Goal: Task Accomplishment & Management: Manage account settings

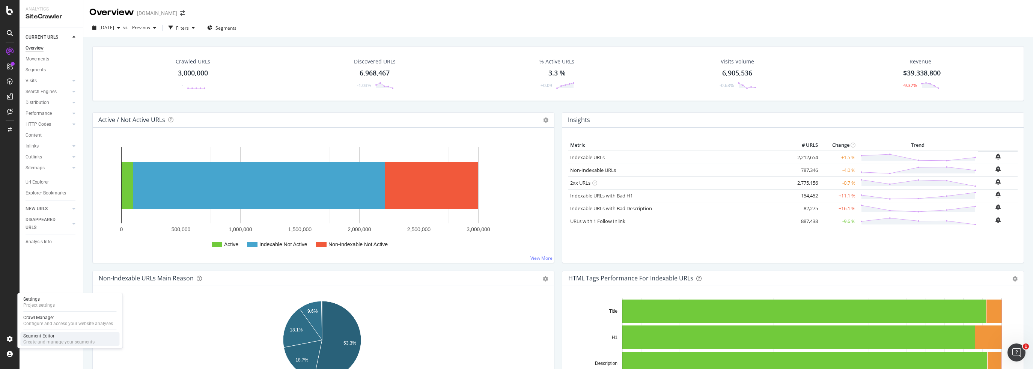
click at [33, 339] on div "Segment Editor" at bounding box center [58, 336] width 71 height 6
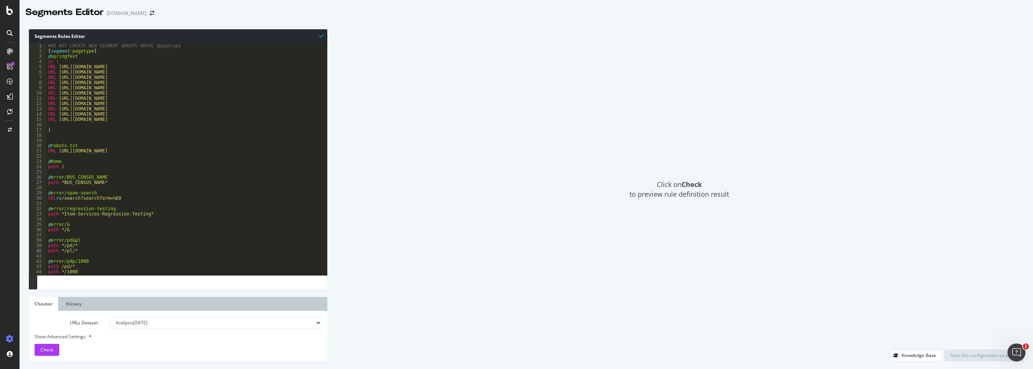
click at [131, 12] on div "[DOMAIN_NAME]" at bounding box center [127, 13] width 40 height 8
click at [150, 15] on icon "arrow-right-arrow-left" at bounding box center [152, 13] width 5 height 5
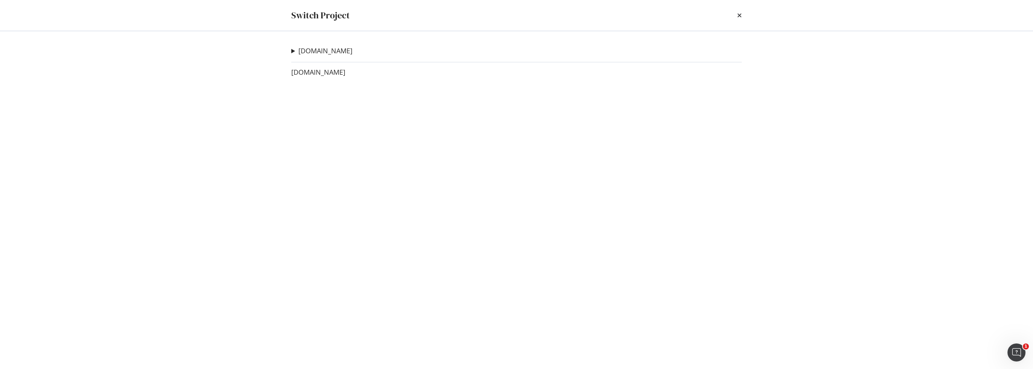
click at [305, 77] on div "[DOMAIN_NAME] PW test crawls Ad-Hoc Project Test Crawl Ad-Hoc Project Staging C…" at bounding box center [516, 200] width 480 height 338
click at [303, 73] on link "[DOMAIN_NAME]" at bounding box center [318, 72] width 54 height 8
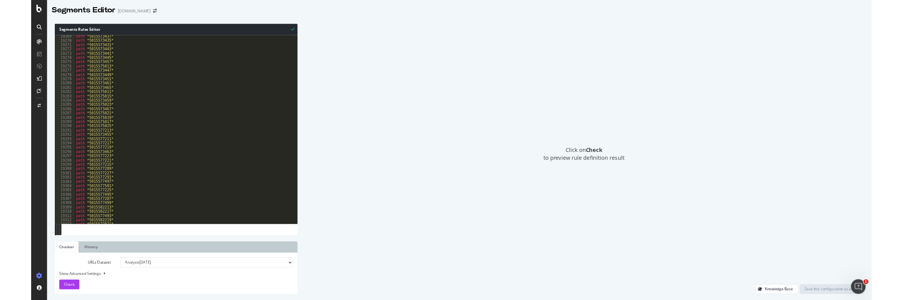
scroll to position [12074, 0]
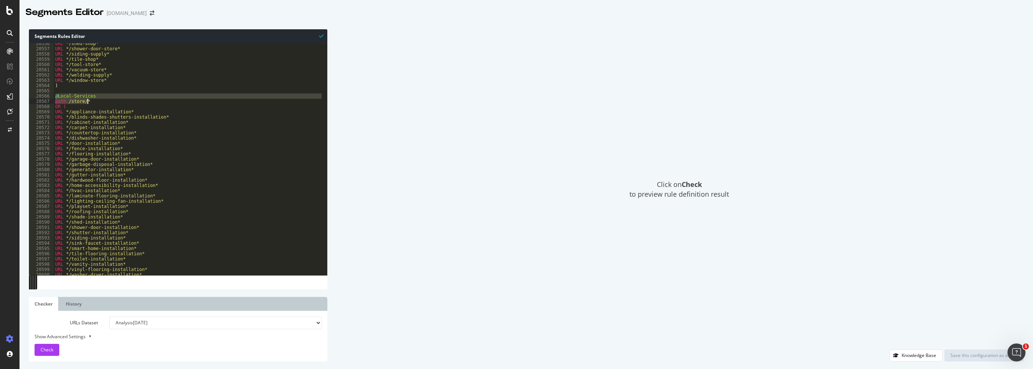
drag, startPoint x: 56, startPoint y: 96, endPoint x: 87, endPoint y: 101, distance: 32.0
click at [87, 101] on div "URL */shed-shop* URL */shower-door-store* URL */siding-supply* URL */tile-shop*…" at bounding box center [258, 159] width 409 height 237
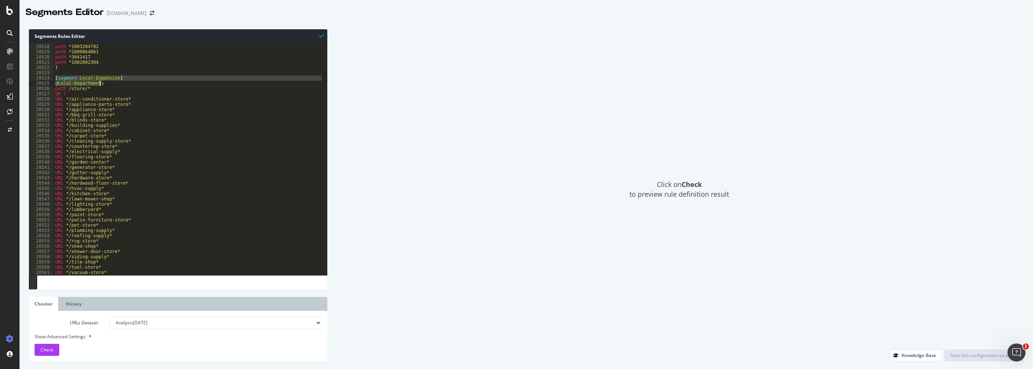
drag, startPoint x: 55, startPoint y: 77, endPoint x: 112, endPoint y: 83, distance: 57.3
click at [112, 83] on div "path *5013703269 path *1003204702 path *1000064061 path *3041417 path *10028023…" at bounding box center [258, 157] width 409 height 237
click at [101, 84] on div "path *5013703269 path *1003204702 path *1000064061 path *3041417 path *10028023…" at bounding box center [188, 159] width 268 height 232
drag, startPoint x: 116, startPoint y: 84, endPoint x: 31, endPoint y: 78, distance: 85.1
click at [31, 78] on div "@Local-Departments 20517 20518 20519 20520 20521 20522 20523 20524 20525 20526 …" at bounding box center [178, 159] width 298 height 232
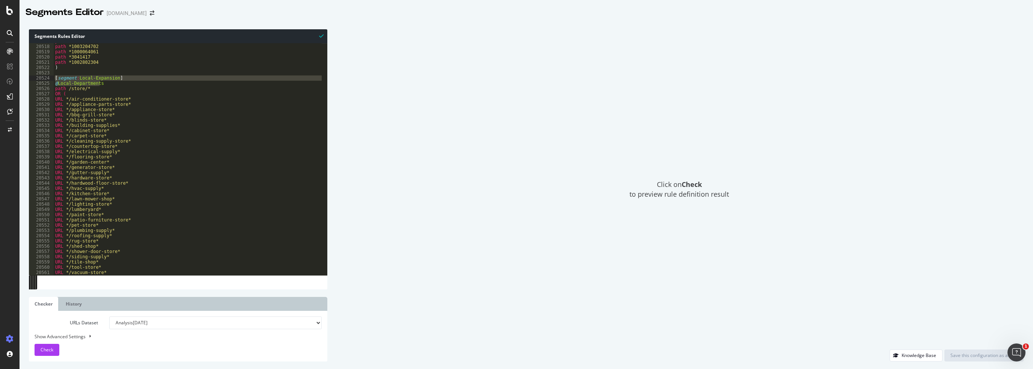
click at [91, 94] on div "path *5013703269 path *1003204702 path *1000064061 path *3041417 path *10028023…" at bounding box center [258, 157] width 409 height 237
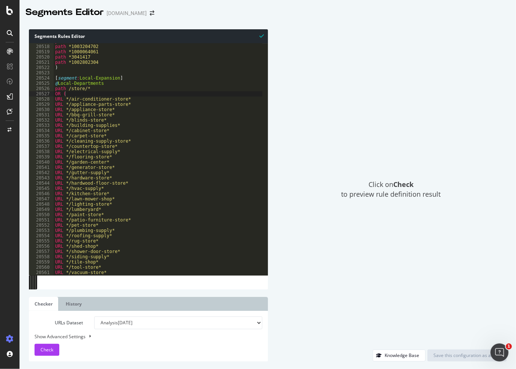
drag, startPoint x: 86, startPoint y: 92, endPoint x: 81, endPoint y: 93, distance: 5.4
click at [86, 92] on div "path *5013703269 path *1003204702 path *1000064061 path *3041417 path *10028023…" at bounding box center [258, 157] width 409 height 237
drag, startPoint x: 77, startPoint y: 94, endPoint x: 54, endPoint y: 92, distance: 22.3
click at [54, 92] on div "path *5013703269 path *1003204702 path *1000064061 path *3041417 path *10028023…" at bounding box center [258, 157] width 409 height 237
drag, startPoint x: 134, startPoint y: 101, endPoint x: 45, endPoint y: 102, distance: 88.2
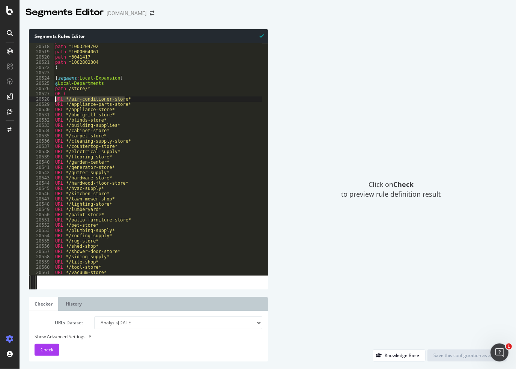
click at [45, 102] on div "OR ( 20517 20518 20519 20520 20521 20522 20523 20524 20525 20526 20527 20528 20…" at bounding box center [148, 159] width 239 height 232
click at [130, 98] on div "path *5013703269 path *1003204702 path *1000064061 path *3041417 path *10028023…" at bounding box center [158, 159] width 209 height 232
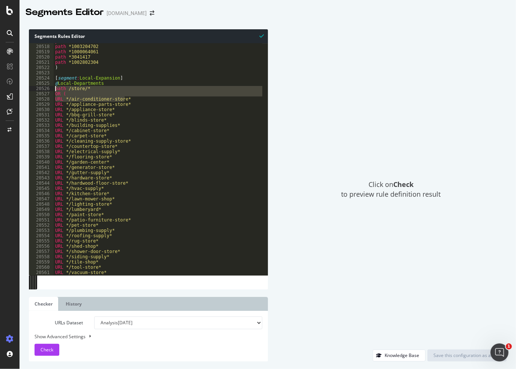
drag, startPoint x: 129, startPoint y: 99, endPoint x: 23, endPoint y: 90, distance: 107.0
click at [23, 90] on div "Segments Rules Editor URL */air-conditioner-store* 20517 20518 20519 20520 2052…" at bounding box center [268, 195] width 497 height 347
click at [126, 78] on div "path *5013703269 path *1003204702 path *1000064061 path *3041417 path *10028023…" at bounding box center [258, 157] width 409 height 237
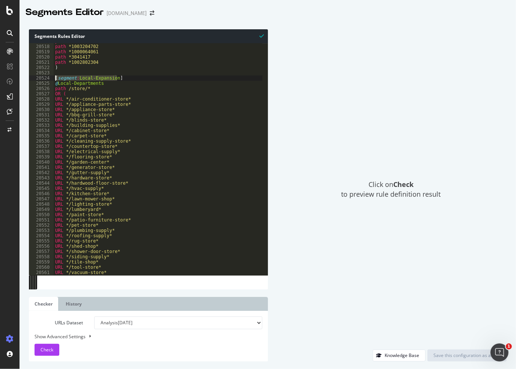
drag, startPoint x: 131, startPoint y: 78, endPoint x: 38, endPoint y: 80, distance: 93.1
click at [38, 80] on div "[segment:Local-Expansion] 20517 20518 20519 20520 20521 20522 20523 20524 20525…" at bounding box center [148, 159] width 239 height 232
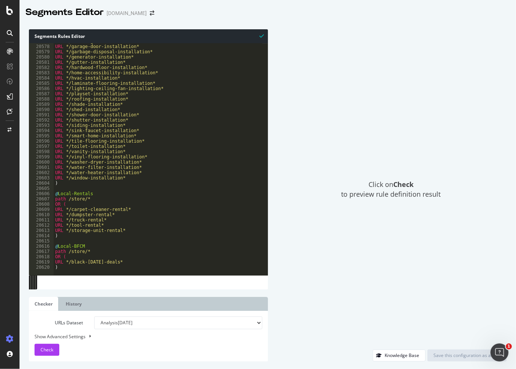
click at [125, 265] on div "URL */flooring-installation* URL */garage-door-installation* URL */garbage-disp…" at bounding box center [258, 157] width 409 height 237
type textarea ")"
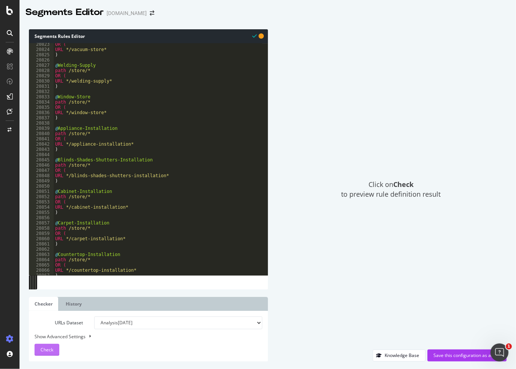
click at [42, 350] on span "Check" at bounding box center [47, 349] width 13 height 6
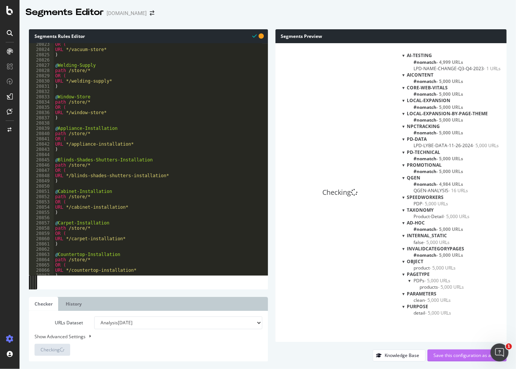
click at [449, 354] on div "Save this configuration as active" at bounding box center [467, 355] width 67 height 6
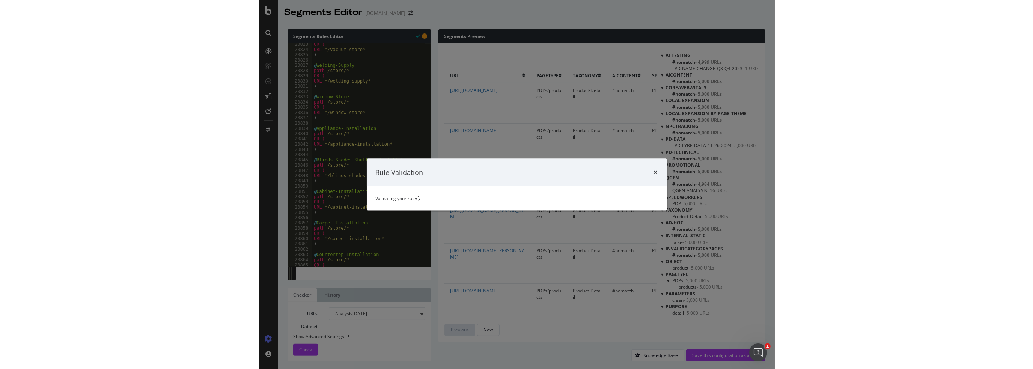
scroll to position [12083, 0]
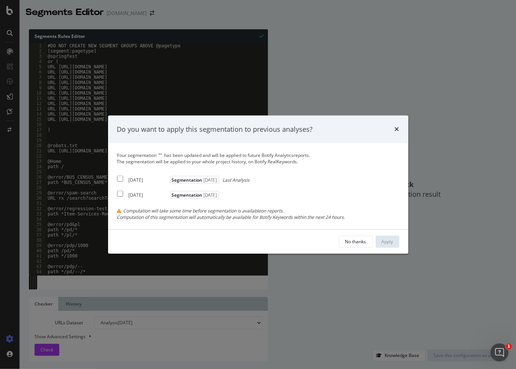
click at [116, 178] on div "Your segmentation " " has been updated and will be applied to future Botify Ana…" at bounding box center [258, 186] width 300 height 86
click at [120, 178] on input "modal" at bounding box center [120, 179] width 6 height 6
checkbox input "true"
click at [149, 121] on div "Do you want to apply this segmentation to previous analyses?" at bounding box center [258, 129] width 300 height 28
click at [388, 242] on div "Apply" at bounding box center [388, 241] width 12 height 6
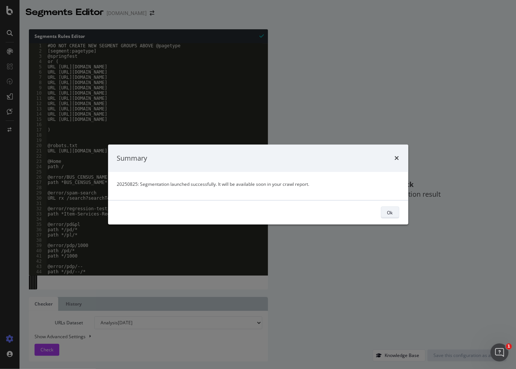
click at [392, 215] on div "Ok" at bounding box center [390, 212] width 6 height 6
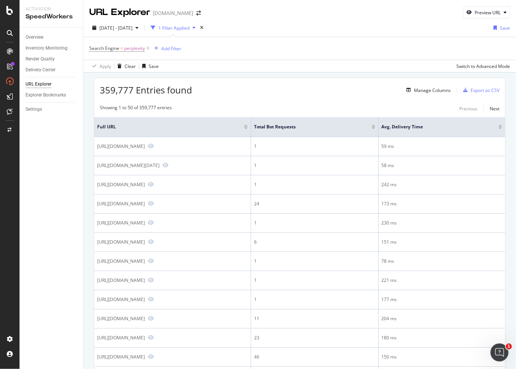
scroll to position [225, 0]
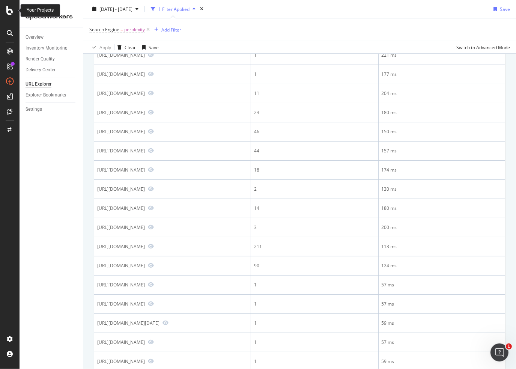
click at [8, 12] on icon at bounding box center [9, 10] width 7 height 9
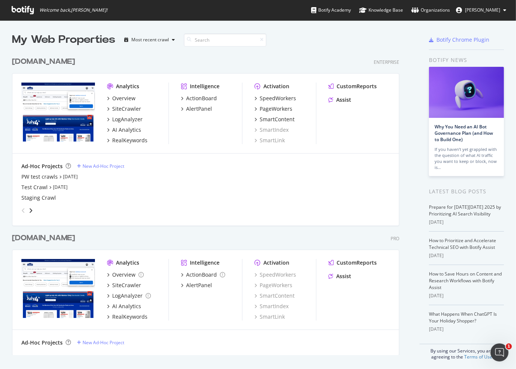
scroll to position [363, 505]
click at [40, 61] on div "[DOMAIN_NAME]" at bounding box center [43, 61] width 63 height 11
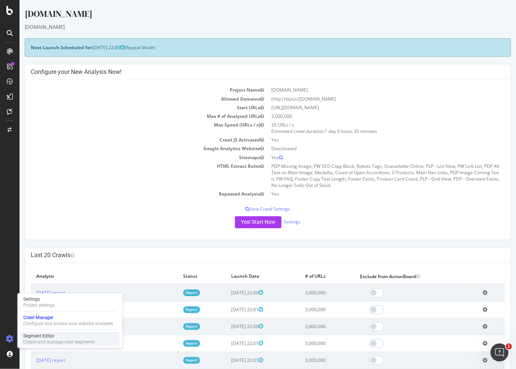
click at [38, 337] on div "Segment Editor" at bounding box center [58, 336] width 71 height 6
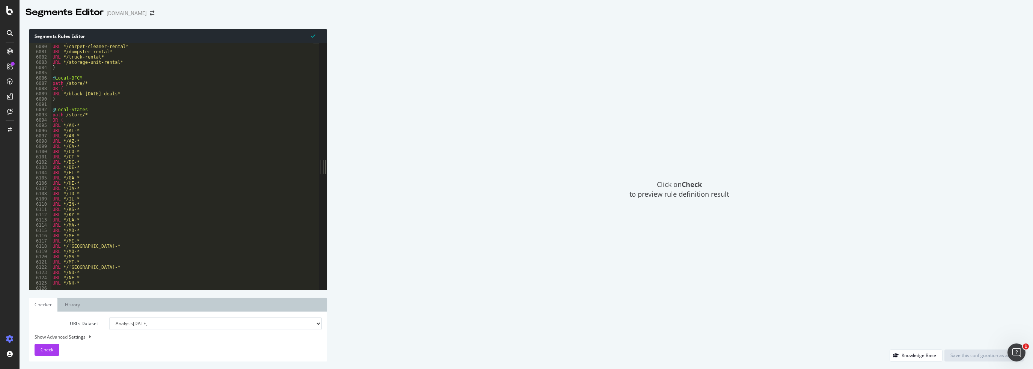
scroll to position [12048, 0]
click at [69, 128] on div "@ Local-Rentals path /store/* OR ( URL */tool-rental* URL */carpet-cleaner-rent…" at bounding box center [255, 166] width 409 height 252
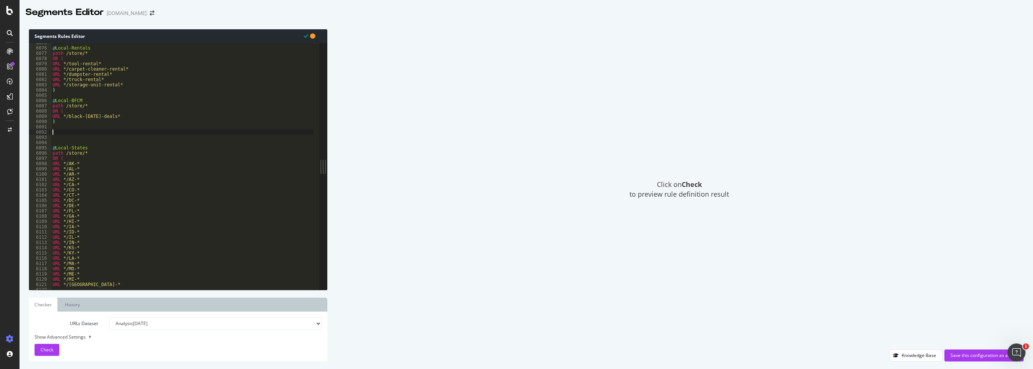
click at [64, 132] on div "@ Local-Rentals path /store/* OR ( URL */tool-rental* URL */carpet-cleaner-rent…" at bounding box center [255, 166] width 409 height 252
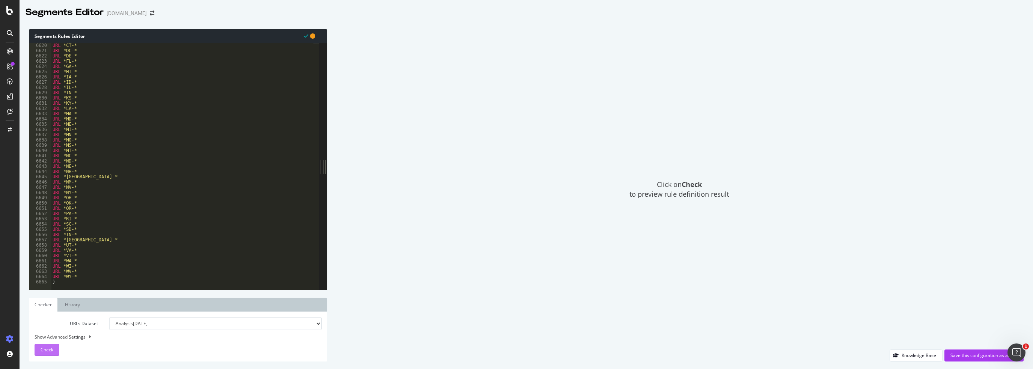
type textarea "@Local-States"
click at [41, 350] on span "Check" at bounding box center [47, 349] width 13 height 6
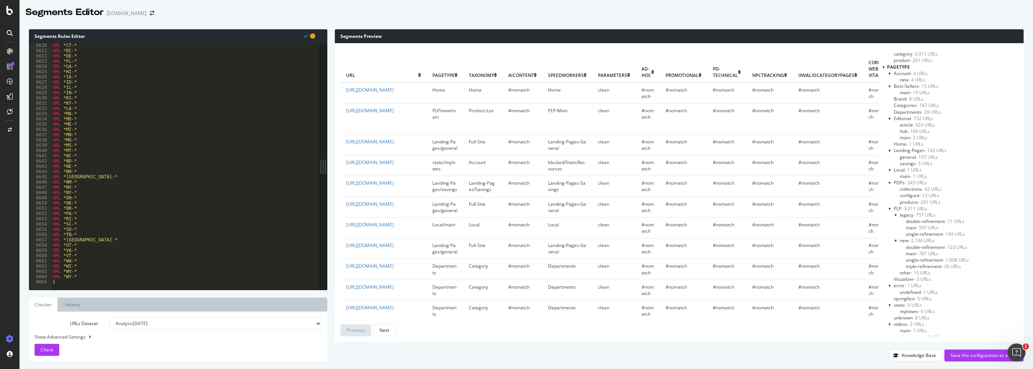
scroll to position [712, 0]
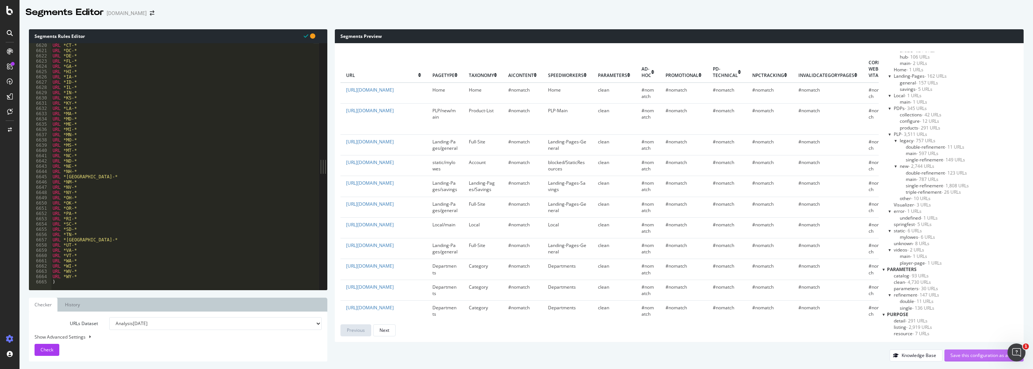
click at [516, 353] on div "Save this configuration as active" at bounding box center [983, 355] width 67 height 6
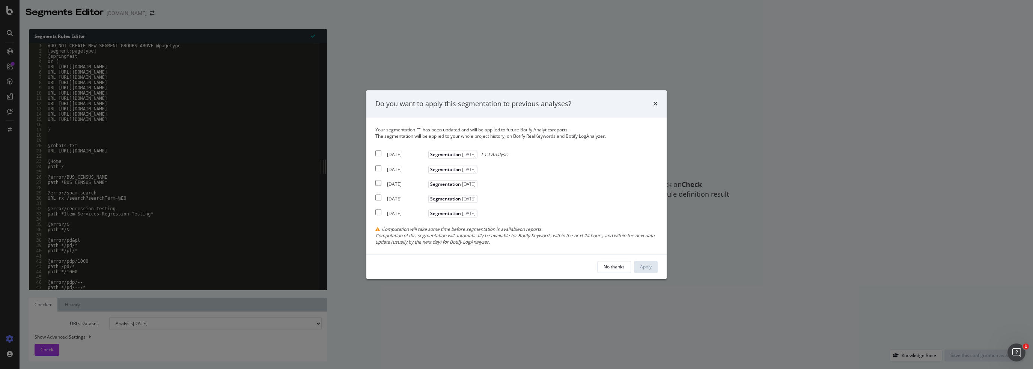
click at [405, 155] on div "[DATE]" at bounding box center [406, 155] width 39 height 6
checkbox input "true"
click at [403, 168] on div "[DATE]" at bounding box center [406, 169] width 39 height 6
checkbox input "true"
click at [516, 264] on div "Apply" at bounding box center [646, 267] width 12 height 6
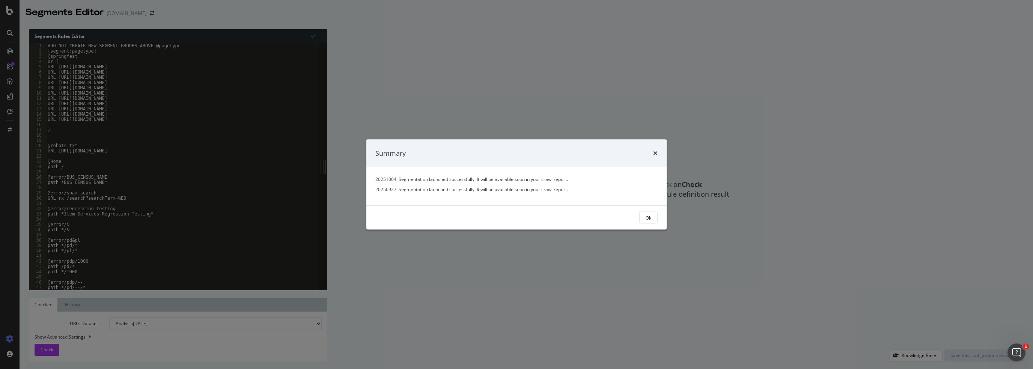
drag, startPoint x: 644, startPoint y: 217, endPoint x: 607, endPoint y: 210, distance: 37.5
click at [516, 217] on button "Ok" at bounding box center [648, 218] width 18 height 12
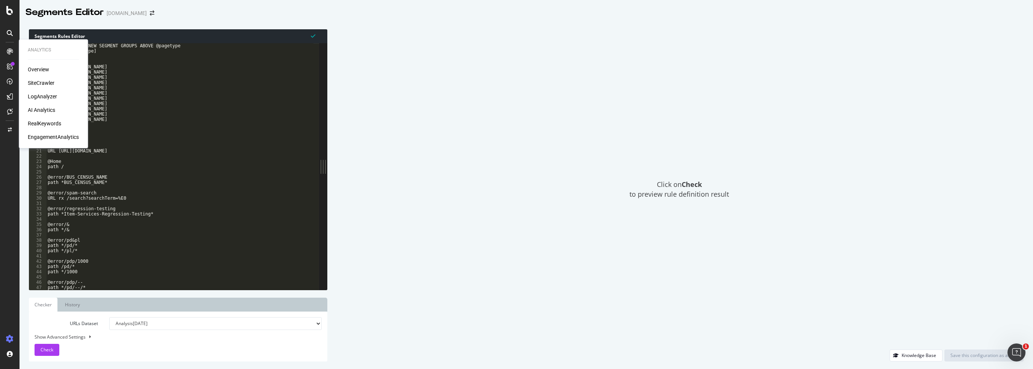
click at [47, 122] on div "RealKeywords" at bounding box center [44, 124] width 33 height 8
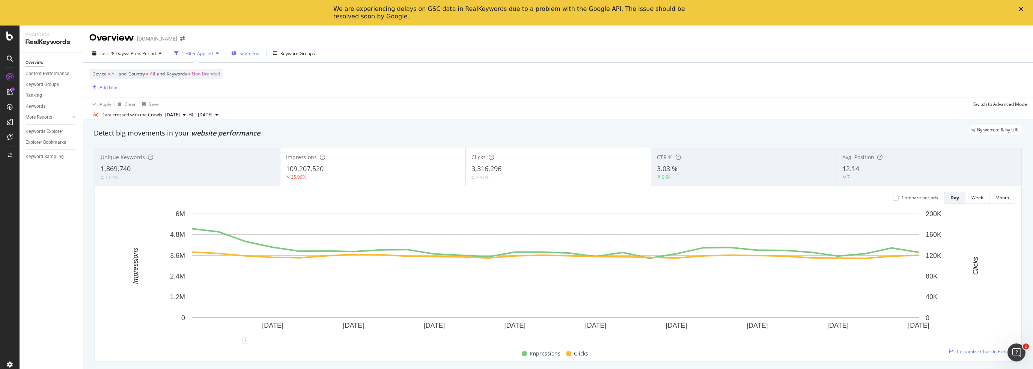
click at [245, 54] on span "Segments" at bounding box center [249, 53] width 21 height 6
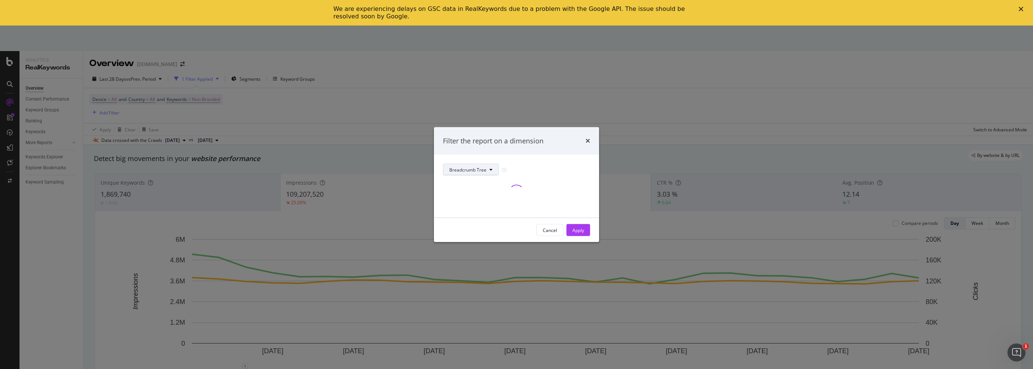
click at [488, 168] on button "Breadcrumb Tree" at bounding box center [471, 170] width 56 height 12
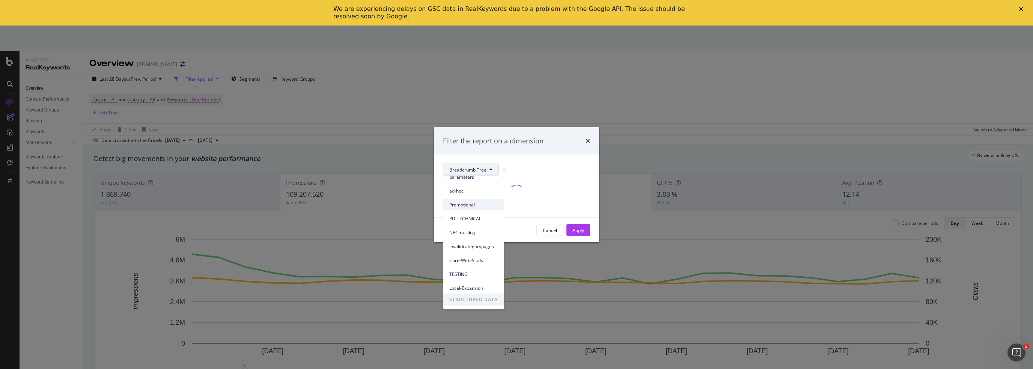
scroll to position [89, 0]
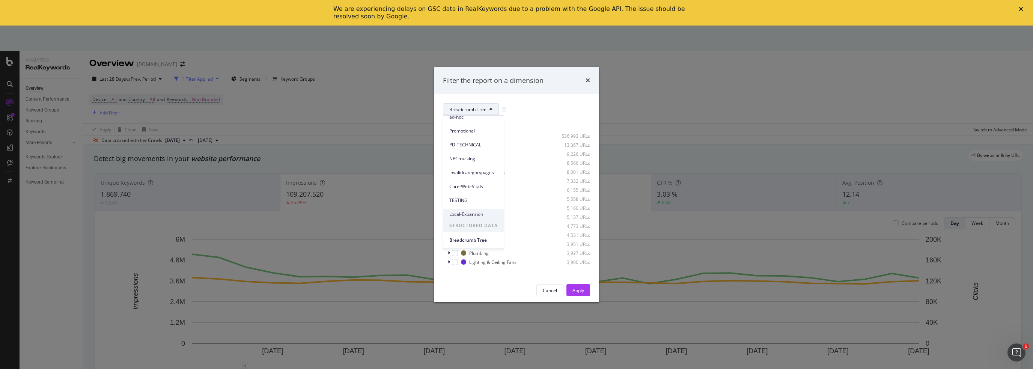
click at [474, 211] on span "Local-Expansion" at bounding box center [473, 214] width 48 height 7
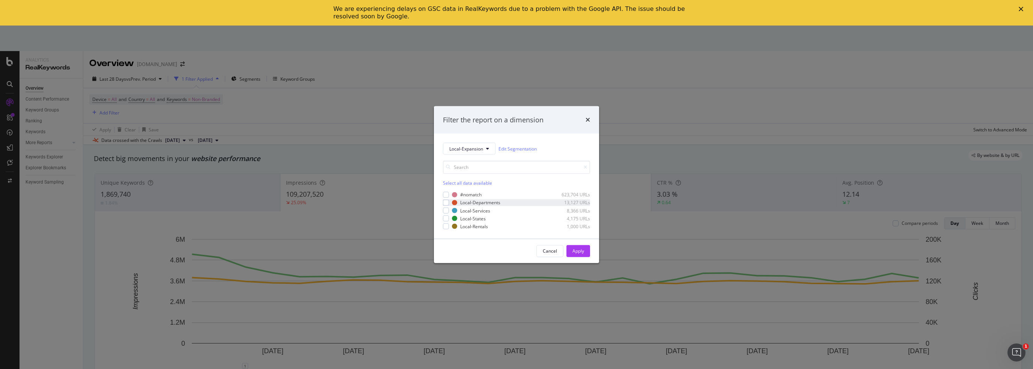
click at [451, 203] on div "Local-Departments 13,127 URLs" at bounding box center [516, 202] width 147 height 6
click at [449, 203] on div "Local-Departments 13,127 URLs" at bounding box center [516, 202] width 147 height 6
click at [446, 219] on div "modal" at bounding box center [446, 218] width 6 height 6
click at [516, 250] on div "Apply" at bounding box center [578, 251] width 12 height 6
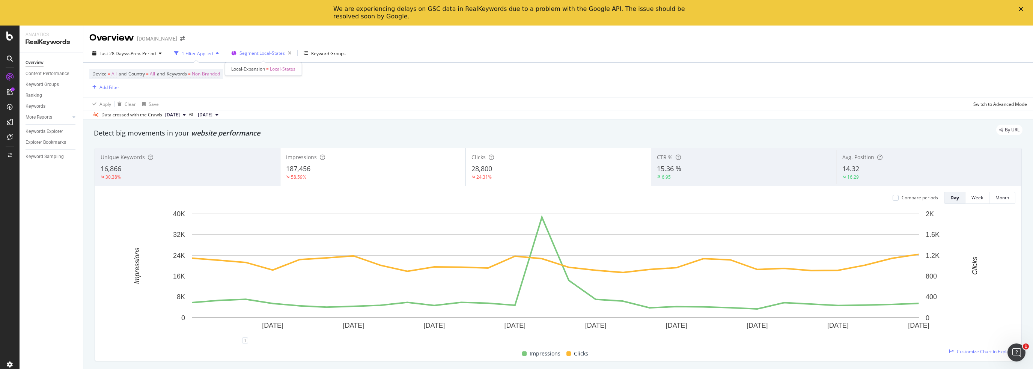
click at [261, 54] on span "Segment: Local-States" at bounding box center [261, 53] width 45 height 6
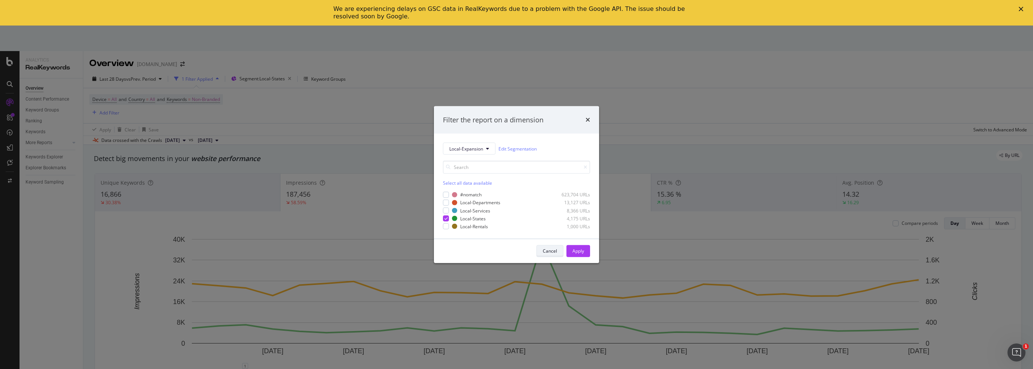
click at [516, 250] on button "Cancel" at bounding box center [549, 251] width 27 height 12
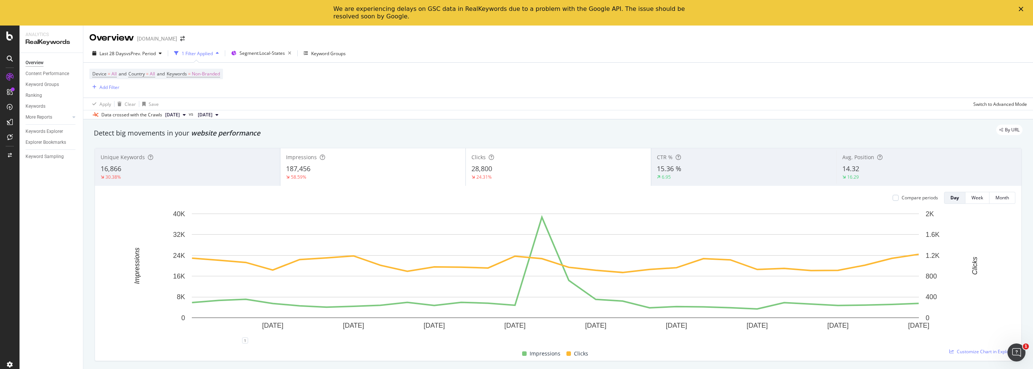
scroll to position [75, 0]
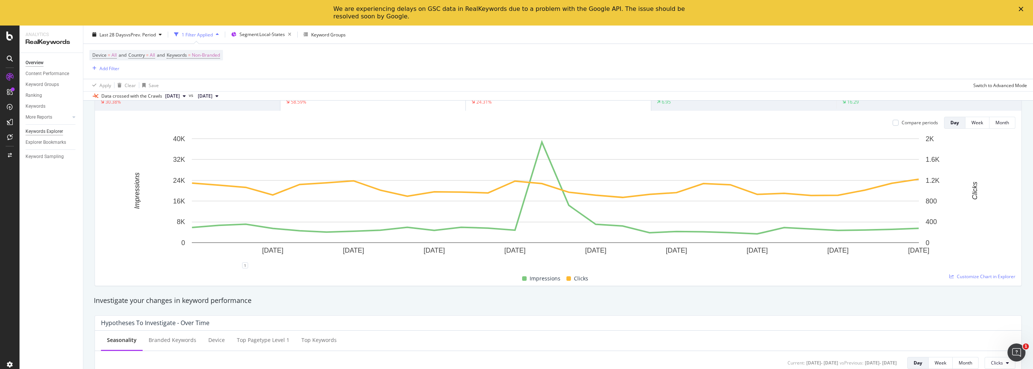
click at [53, 132] on div "Keywords Explorer" at bounding box center [45, 132] width 38 height 8
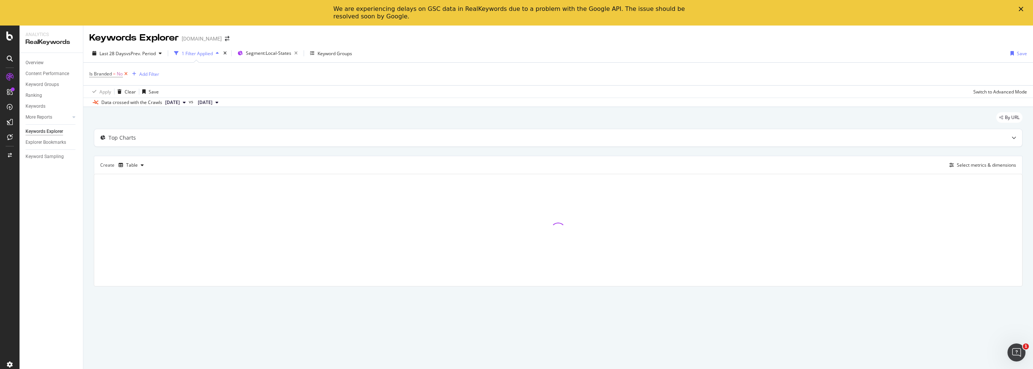
click at [127, 72] on icon at bounding box center [126, 74] width 6 height 8
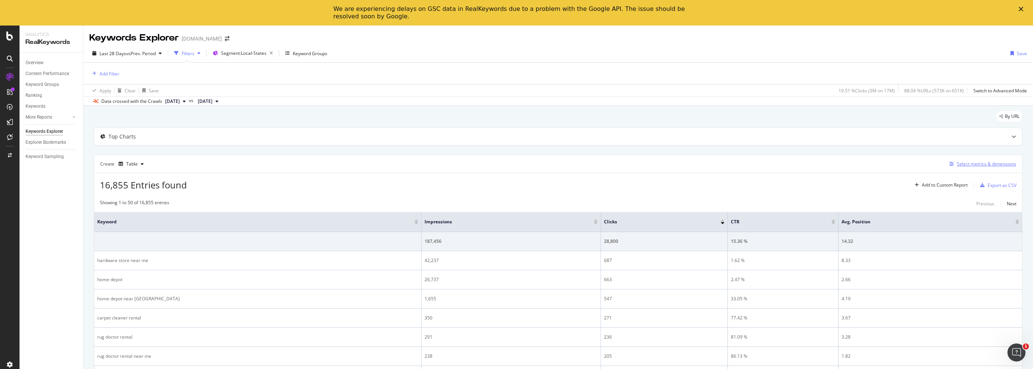
click at [516, 167] on div "Select metrics & dimensions" at bounding box center [981, 164] width 70 height 8
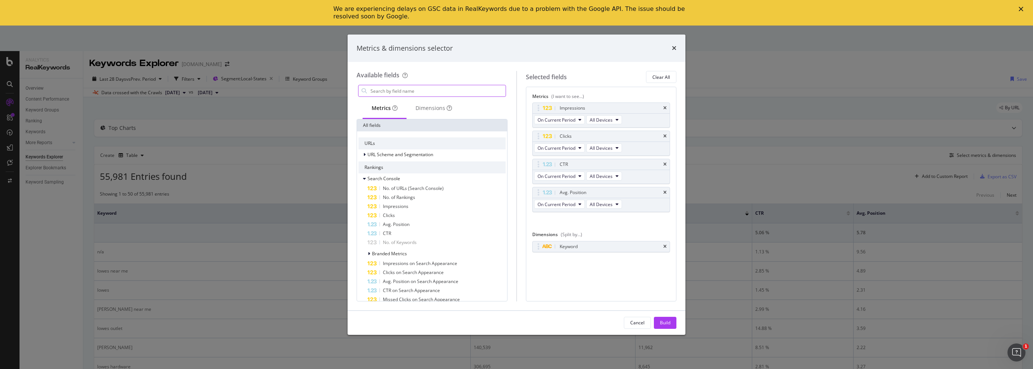
click at [386, 91] on input "modal" at bounding box center [438, 90] width 136 height 11
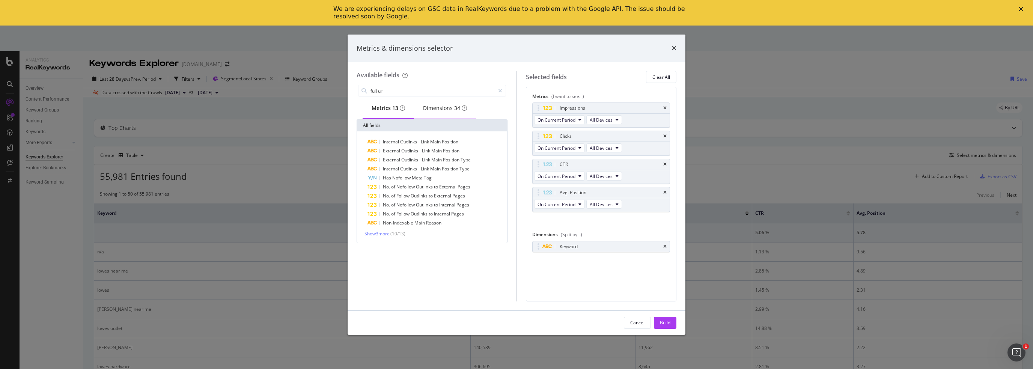
type input "full url"
click at [437, 106] on div "Dimensions 34" at bounding box center [445, 108] width 44 height 8
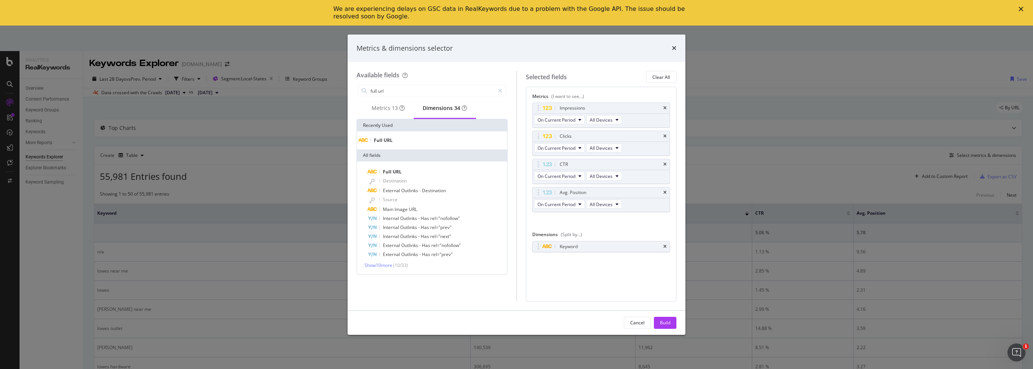
click at [393, 143] on span "URL" at bounding box center [388, 140] width 9 height 6
drag, startPoint x: 532, startPoint y: 260, endPoint x: 535, endPoint y: 243, distance: 17.2
click at [516, 243] on div "Full URL" at bounding box center [601, 246] width 138 height 11
click at [516, 259] on icon "times" at bounding box center [664, 261] width 3 height 5
click at [516, 322] on div "Build" at bounding box center [665, 322] width 11 height 6
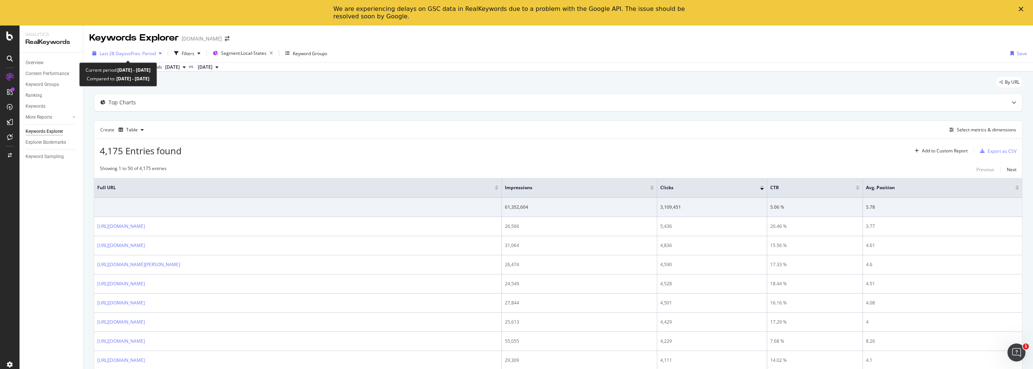
click at [142, 54] on span "vs Prev. Period" at bounding box center [141, 53] width 30 height 6
drag, startPoint x: 322, startPoint y: 86, endPoint x: 287, endPoint y: 85, distance: 34.9
click at [321, 86] on div "By URL" at bounding box center [558, 85] width 929 height 17
click at [38, 63] on div "Overview" at bounding box center [35, 63] width 18 height 8
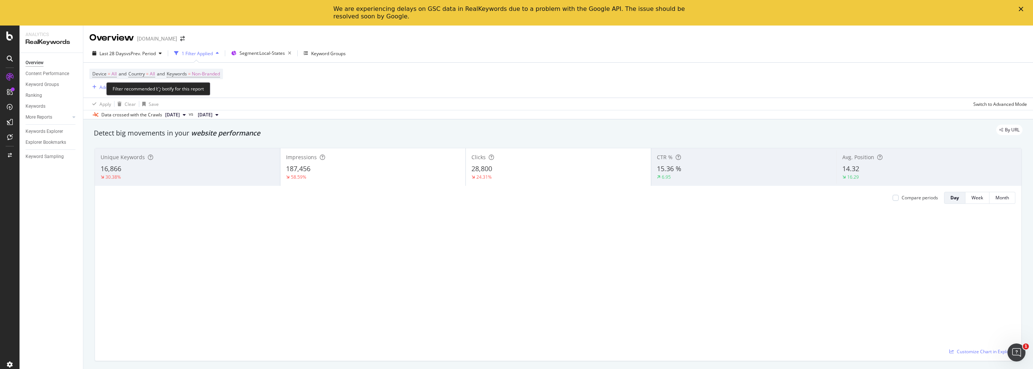
click at [185, 71] on span "Keywords" at bounding box center [177, 74] width 20 height 6
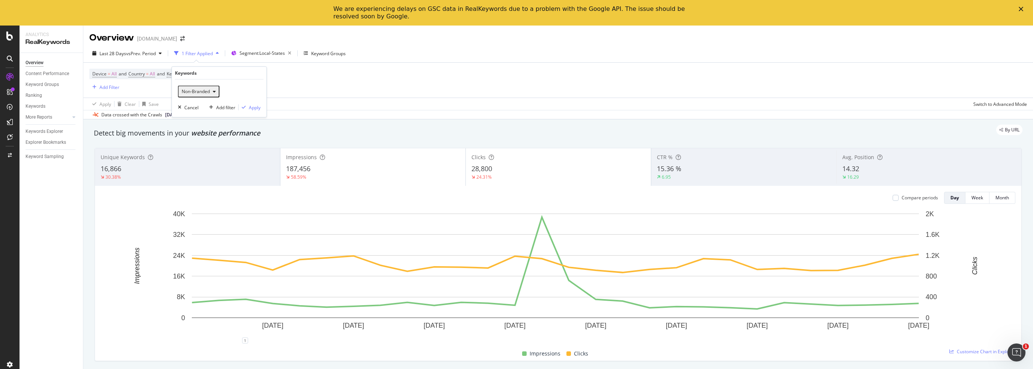
click at [185, 92] on span "Non-Branded" at bounding box center [194, 91] width 31 height 6
click at [192, 158] on span "All" at bounding box center [222, 161] width 77 height 7
click at [251, 109] on div "Apply" at bounding box center [255, 107] width 12 height 6
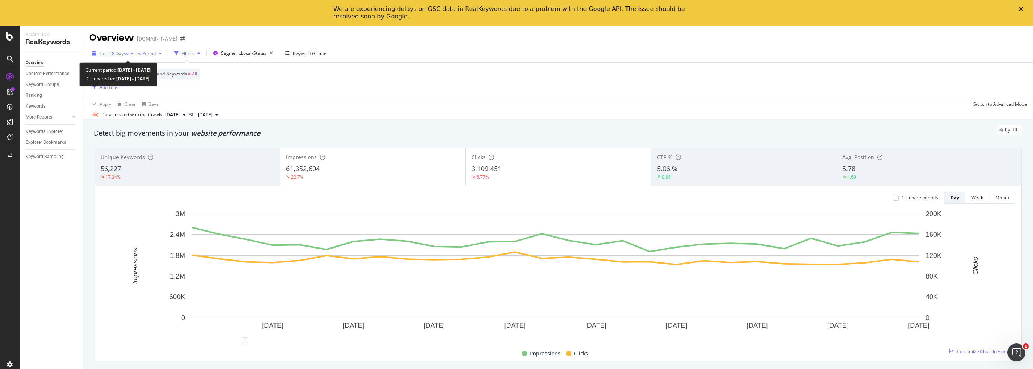
click at [142, 51] on span "vs Prev. Period" at bounding box center [141, 53] width 30 height 6
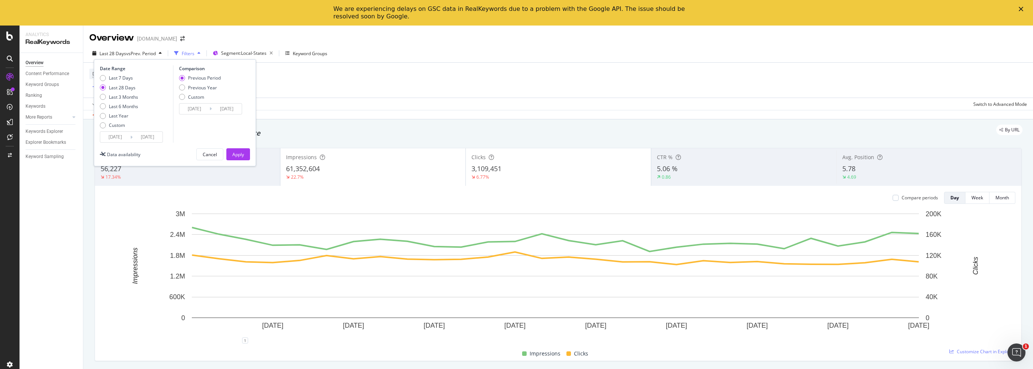
click at [199, 84] on div "Previous Year" at bounding box center [202, 87] width 29 height 6
type input "2024/09/09"
type input "2024/10/06"
click at [240, 151] on div "Apply" at bounding box center [238, 154] width 12 height 6
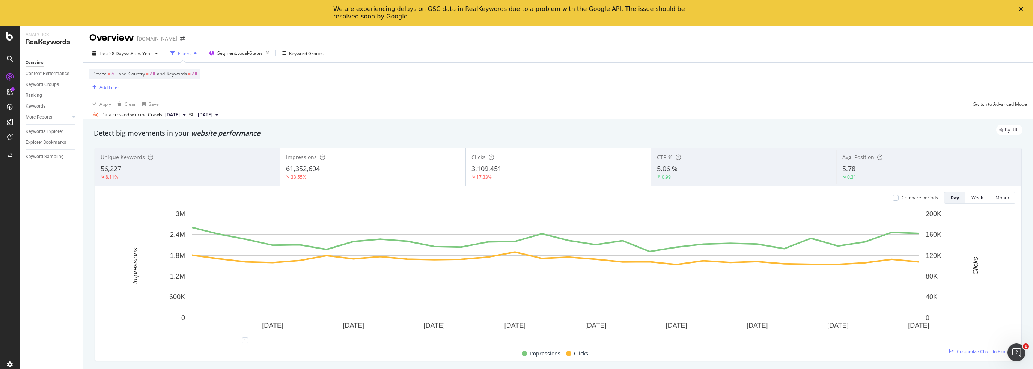
click at [119, 160] on span "Unique Keywords" at bounding box center [123, 157] width 44 height 7
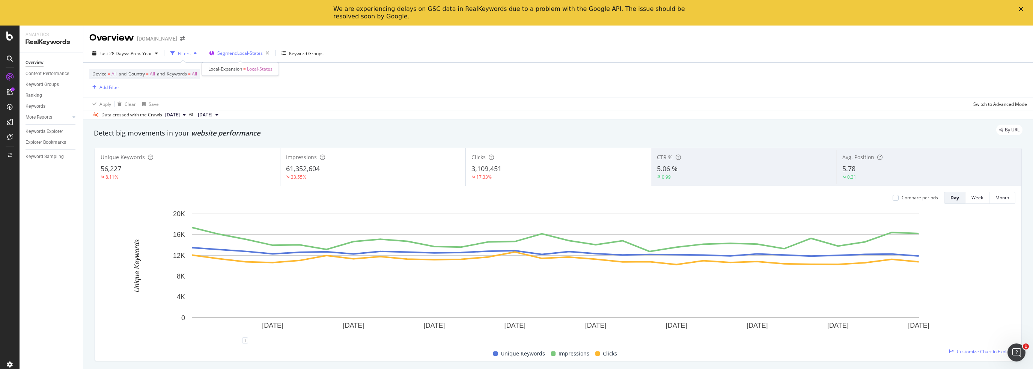
click at [245, 54] on span "Segment: Local-States" at bounding box center [239, 53] width 45 height 6
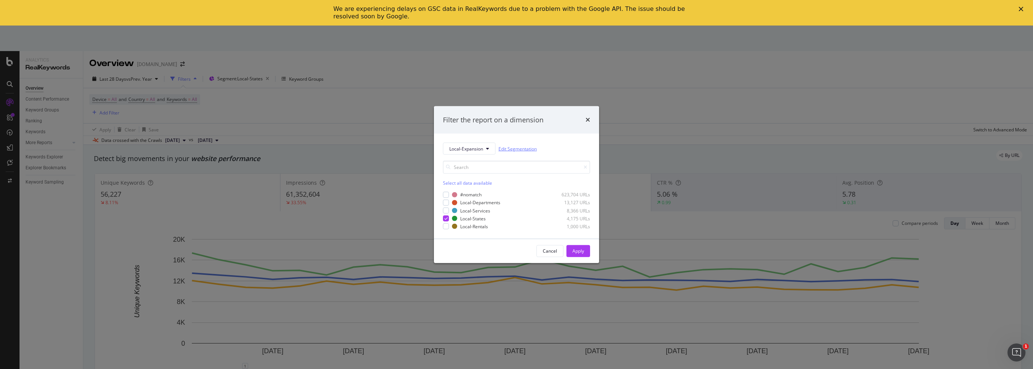
click at [513, 149] on link "Edit Segmentation" at bounding box center [517, 149] width 38 height 8
click at [516, 114] on div "Filter the report on a dimension" at bounding box center [516, 120] width 165 height 28
click at [516, 121] on icon "times" at bounding box center [588, 120] width 5 height 6
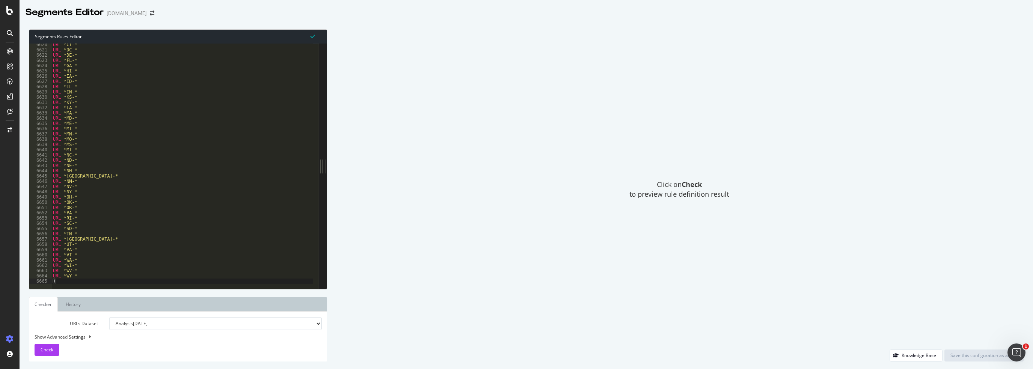
scroll to position [12060, 0]
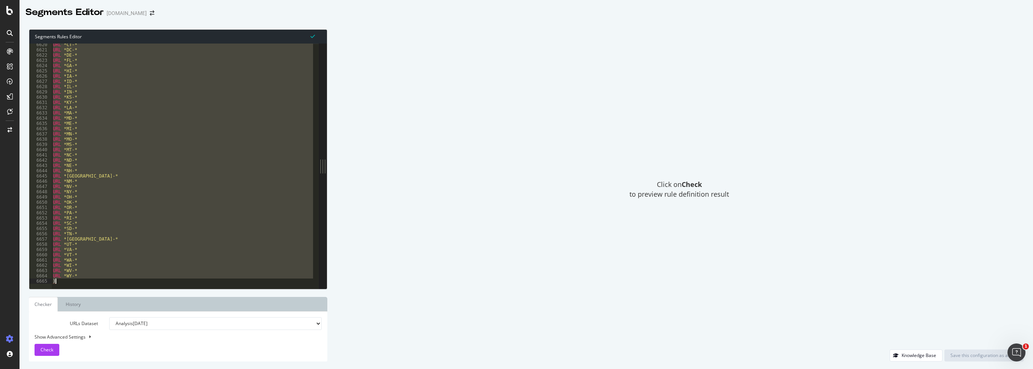
drag, startPoint x: 53, startPoint y: 133, endPoint x: 81, endPoint y: 282, distance: 151.7
click at [81, 282] on div "URL *CT-* URL *DC-* URL *DE-* URL *FL-* URL *GA-* URL *HI-* URL *IA-* URL *ID-*…" at bounding box center [255, 167] width 409 height 251
type textarea "URL *WY-* )"
